Goal: Transaction & Acquisition: Purchase product/service

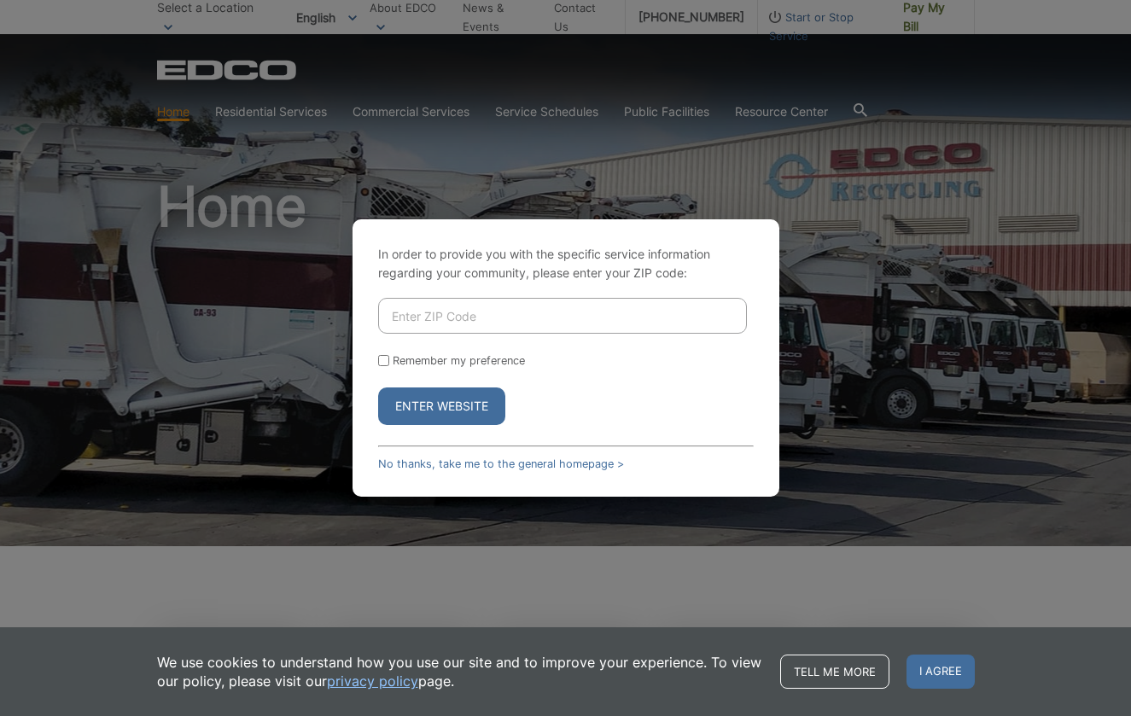
click at [649, 328] on input "Enter ZIP Code" at bounding box center [562, 316] width 369 height 36
type input "90755"
click at [441, 406] on button "Enter Website" at bounding box center [441, 407] width 127 height 38
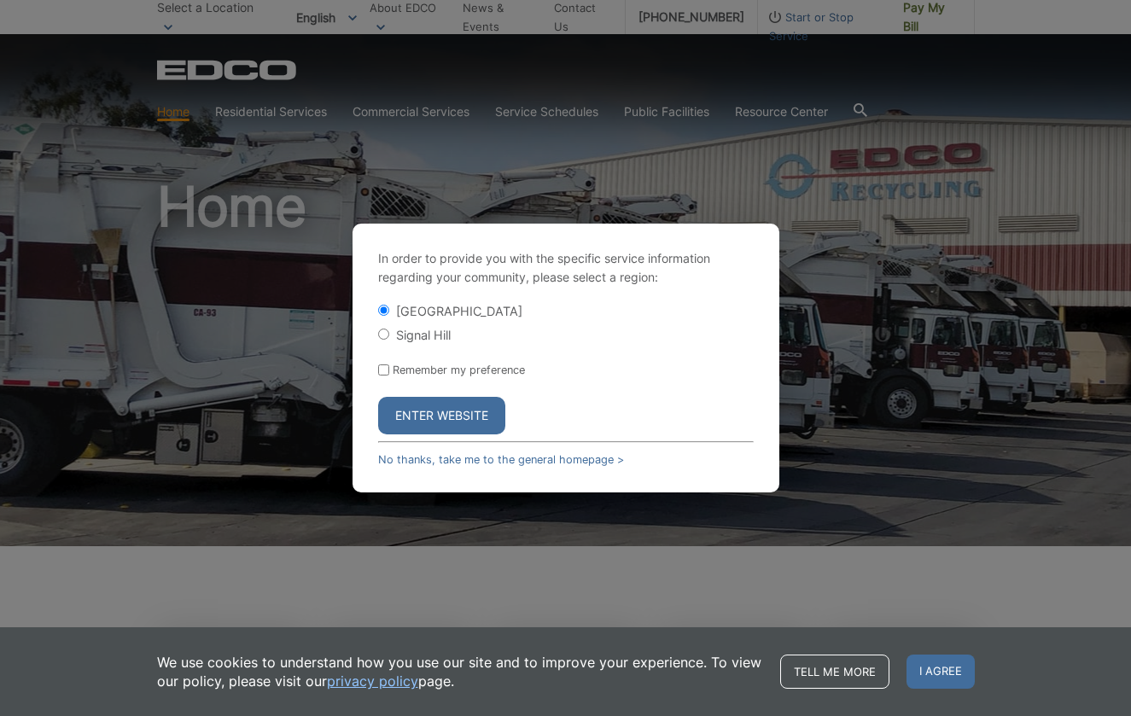
click at [378, 328] on div "Signal Hill" at bounding box center [566, 334] width 376 height 17
click at [378, 332] on input "Signal Hill" at bounding box center [383, 334] width 11 height 11
radio input "true"
click at [441, 411] on button "Enter Website" at bounding box center [441, 416] width 127 height 38
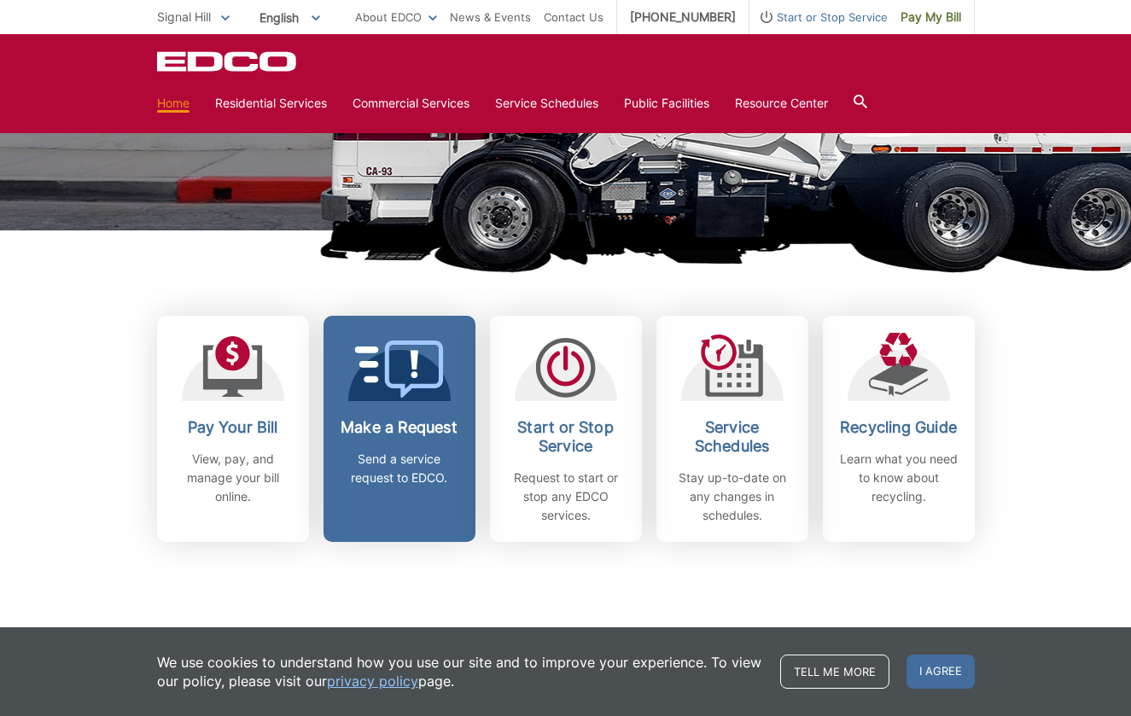
scroll to position [317, 0]
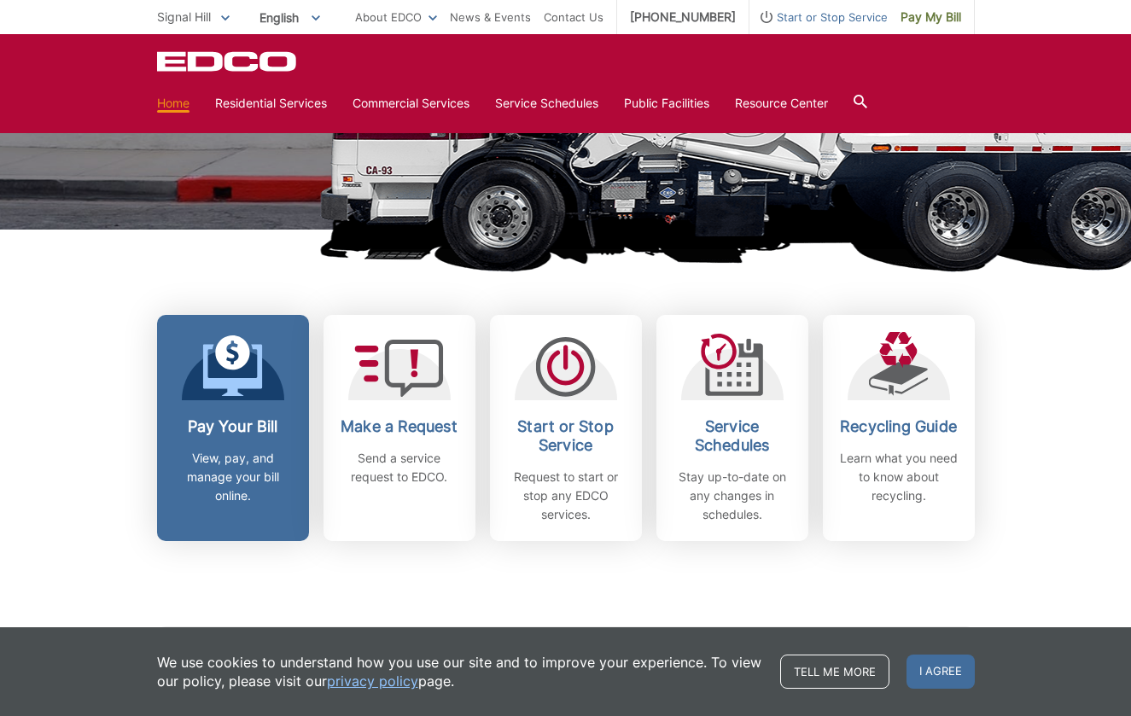
click at [272, 410] on link "Pay Your Bill View, pay, and manage your bill online." at bounding box center [233, 428] width 152 height 226
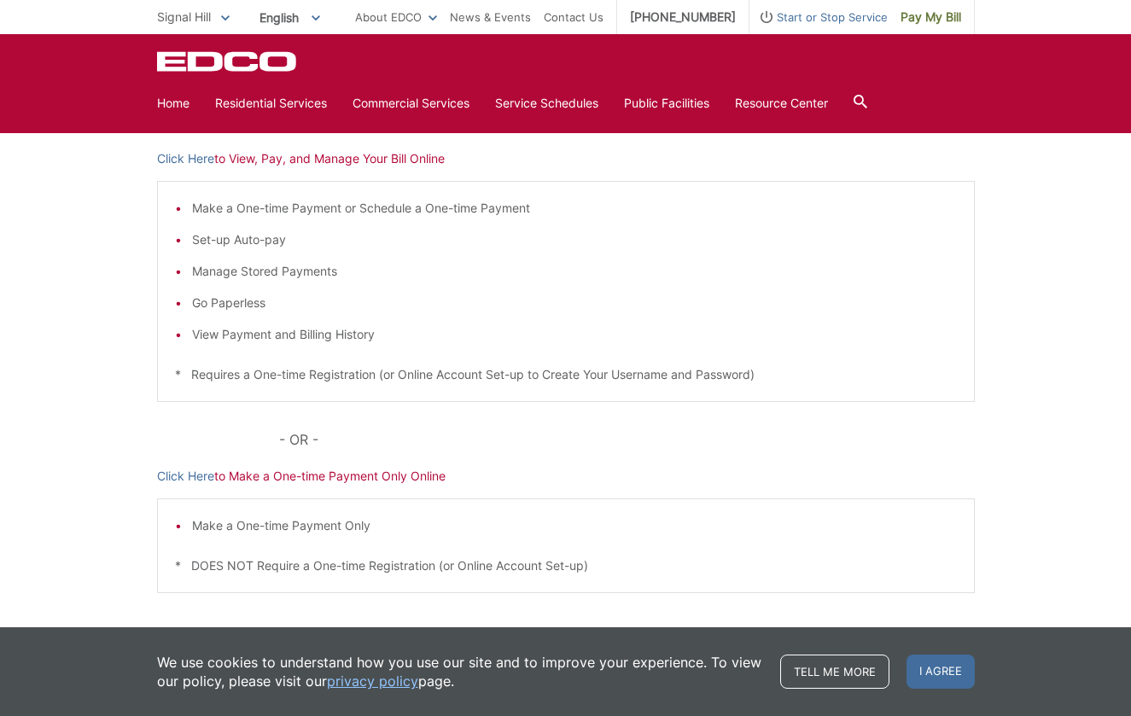
scroll to position [283, 0]
click at [262, 472] on p "Click Here to Make a One-time Payment Only Online" at bounding box center [566, 475] width 818 height 19
click at [208, 472] on link "Click Here" at bounding box center [185, 475] width 57 height 19
